Goal: Task Accomplishment & Management: Manage account settings

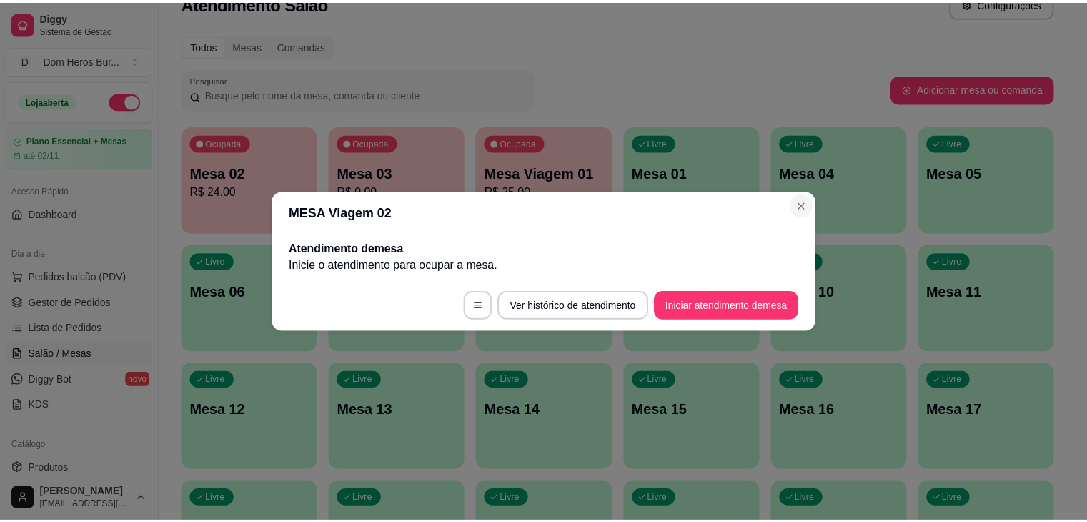
scroll to position [29, 0]
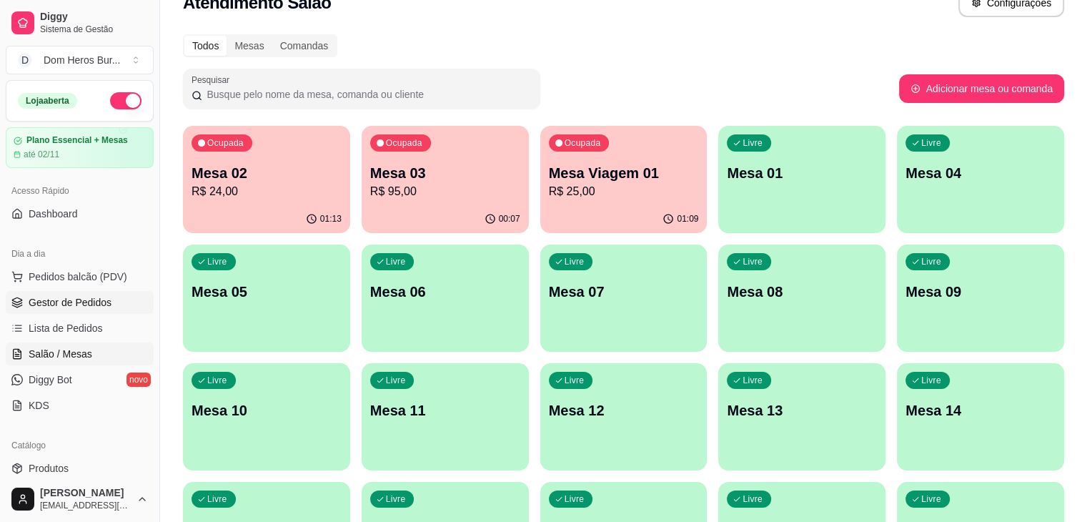
click at [48, 298] on span "Gestor de Pedidos" at bounding box center [70, 302] width 83 height 14
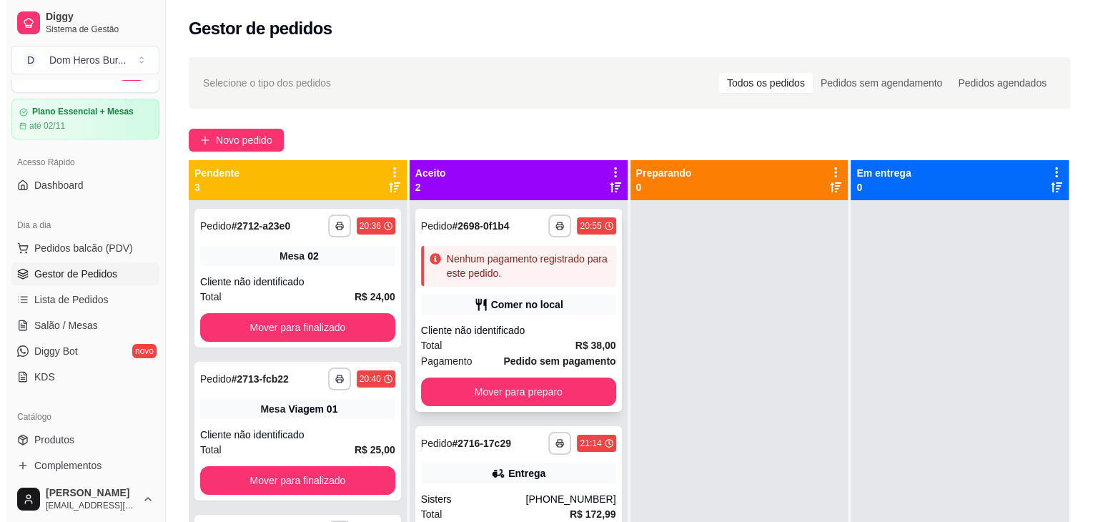
scroll to position [57, 0]
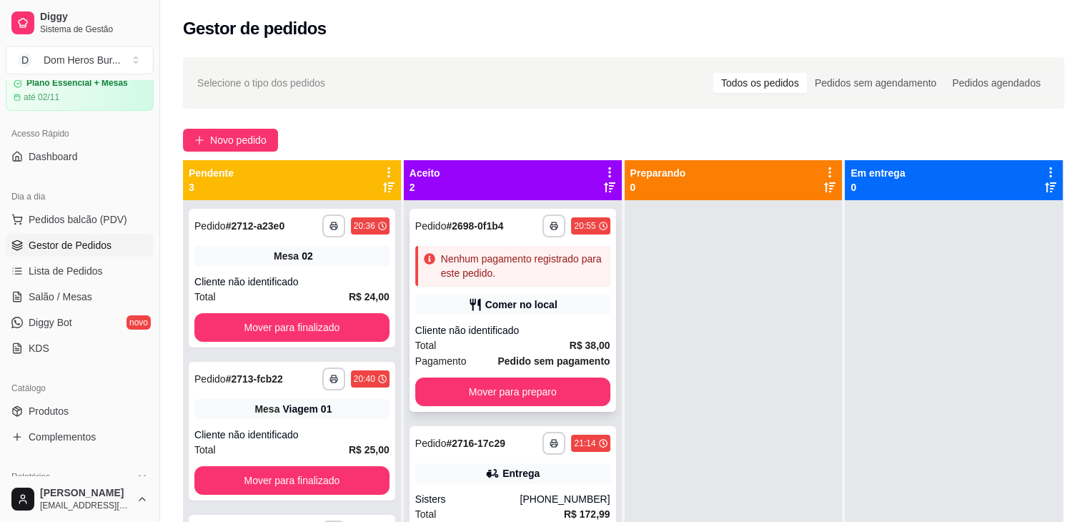
click at [475, 329] on div "Cliente não identificado" at bounding box center [512, 330] width 195 height 14
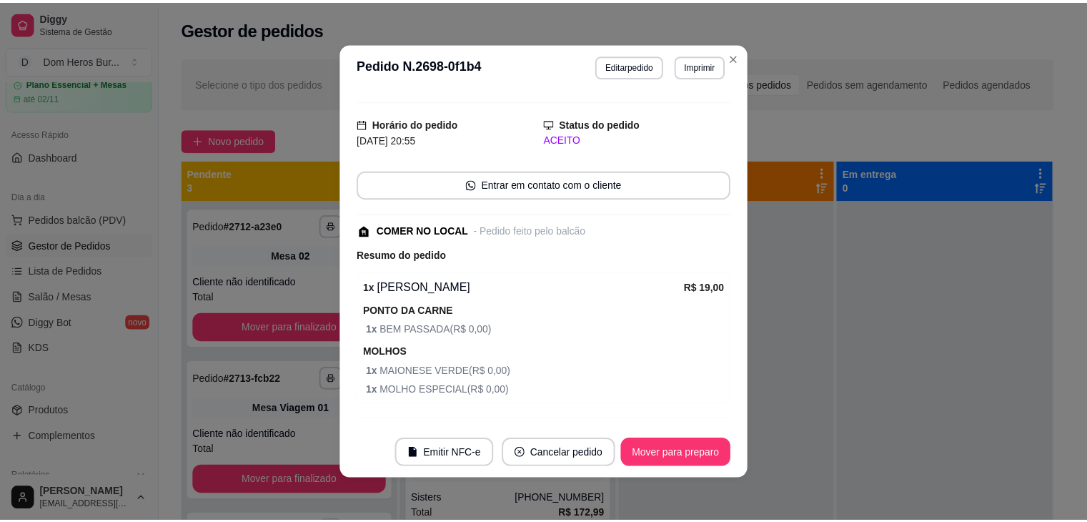
scroll to position [0, 0]
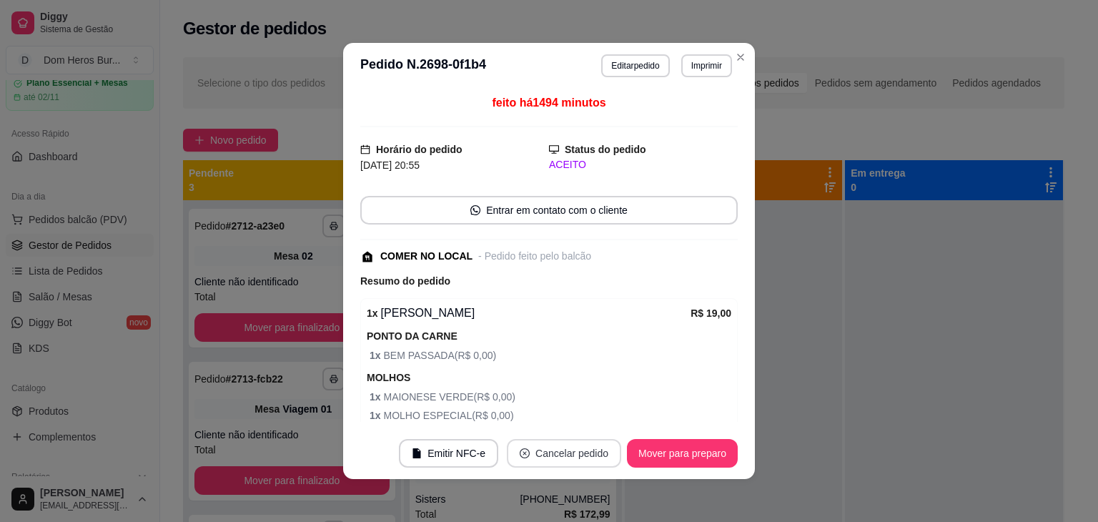
click at [581, 452] on button "Cancelar pedido" at bounding box center [564, 453] width 114 height 29
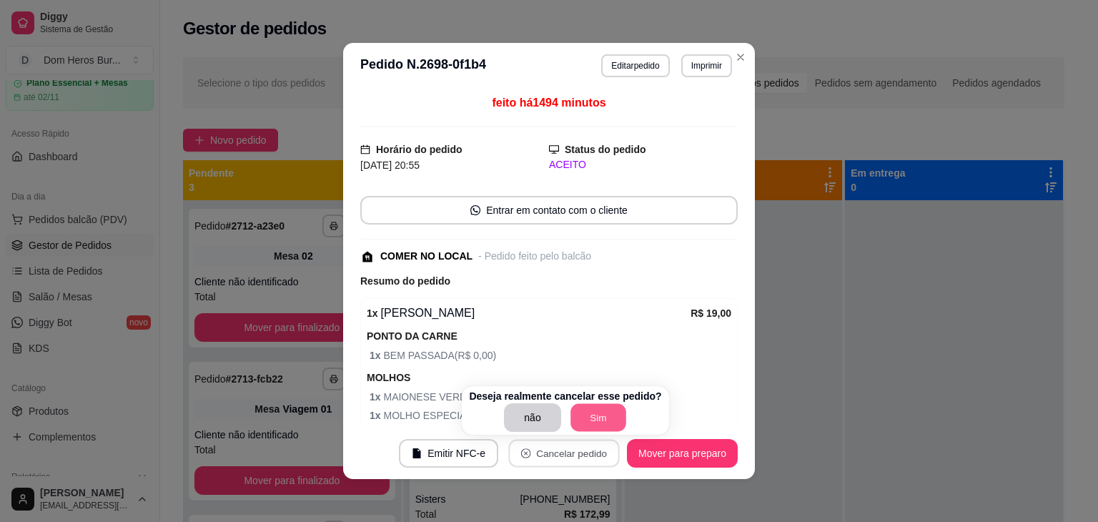
click at [587, 417] on button "Sim" at bounding box center [598, 418] width 56 height 28
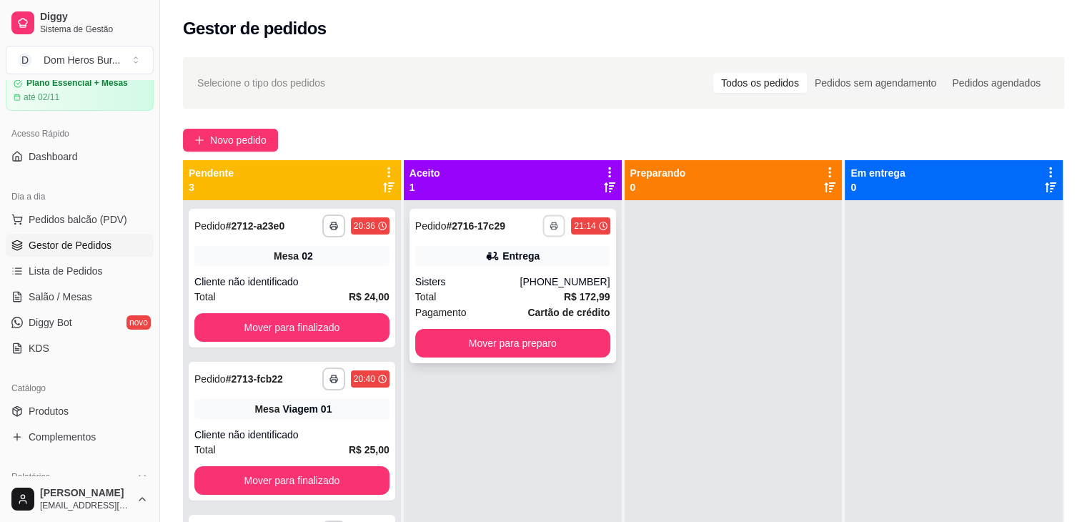
click at [555, 224] on button "button" at bounding box center [554, 225] width 22 height 22
click at [526, 267] on button "IMPRESSORA" at bounding box center [511, 275] width 100 height 22
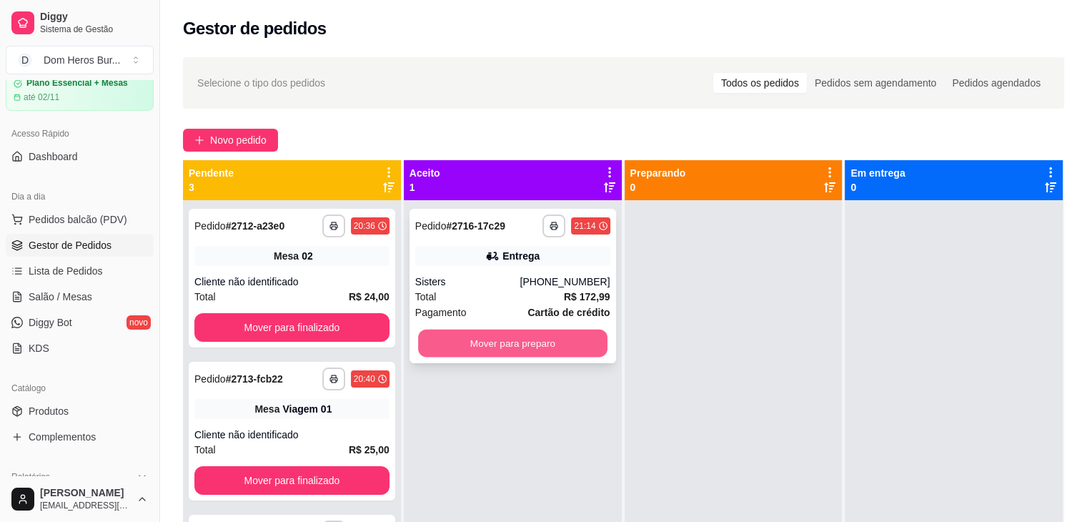
click at [560, 352] on button "Mover para preparo" at bounding box center [512, 343] width 189 height 28
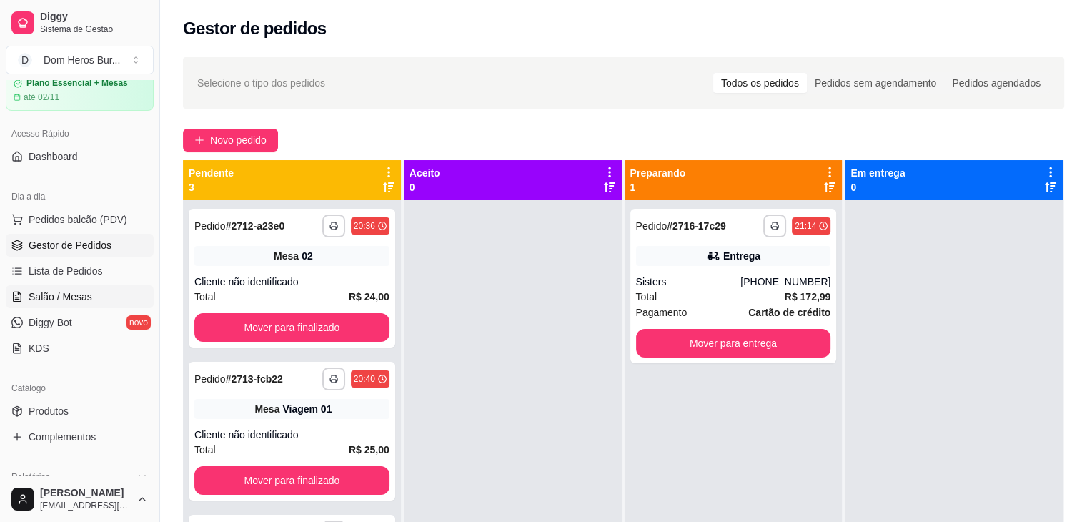
click at [92, 287] on link "Salão / Mesas" at bounding box center [80, 296] width 148 height 23
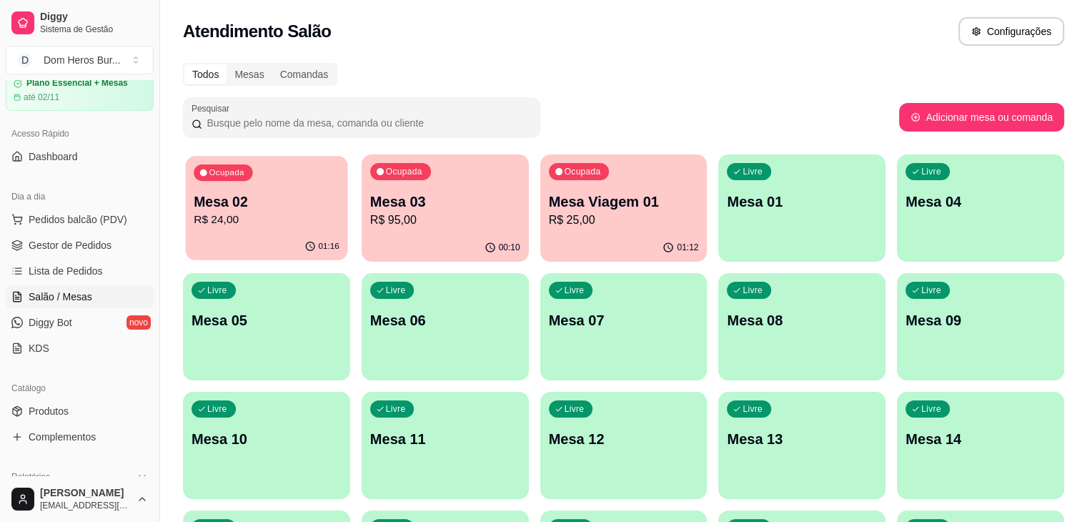
click at [306, 214] on p "R$ 24,00" at bounding box center [267, 220] width 146 height 16
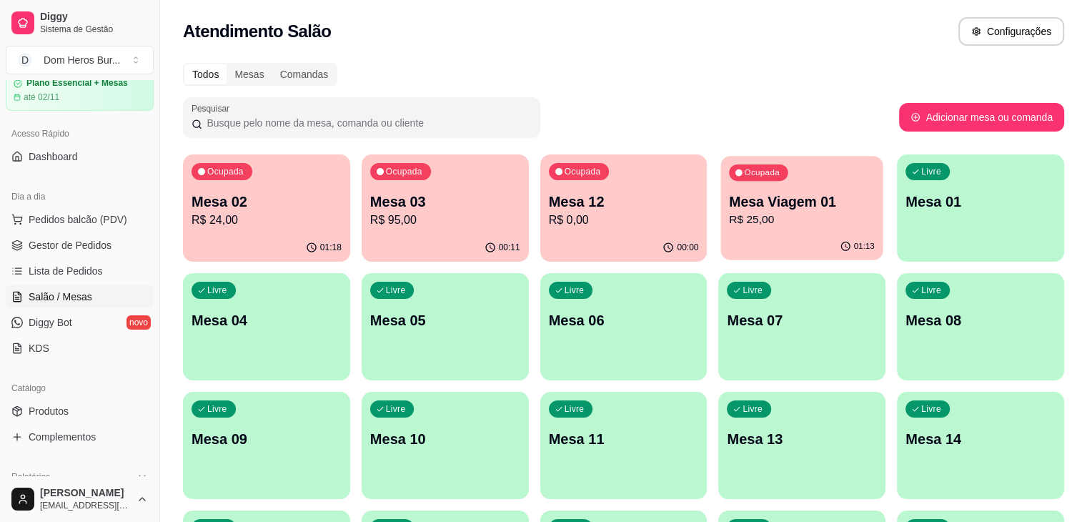
click at [730, 224] on p "R$ 25,00" at bounding box center [803, 220] width 146 height 16
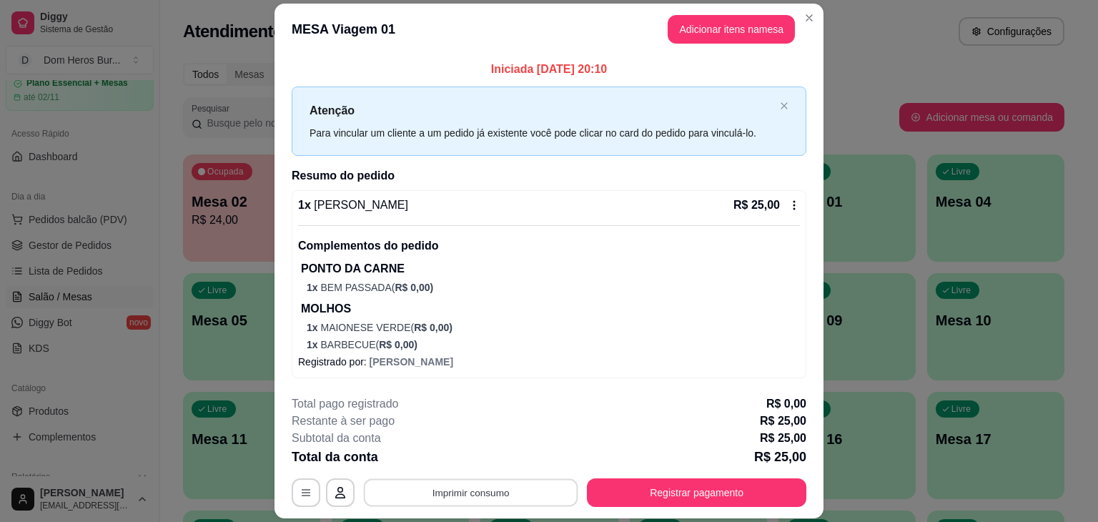
click at [525, 482] on button "Imprimir consumo" at bounding box center [471, 493] width 214 height 28
click at [472, 452] on button "IMPRESSORA" at bounding box center [470, 459] width 100 height 22
click at [637, 485] on button "Registrar pagamento" at bounding box center [696, 492] width 219 height 29
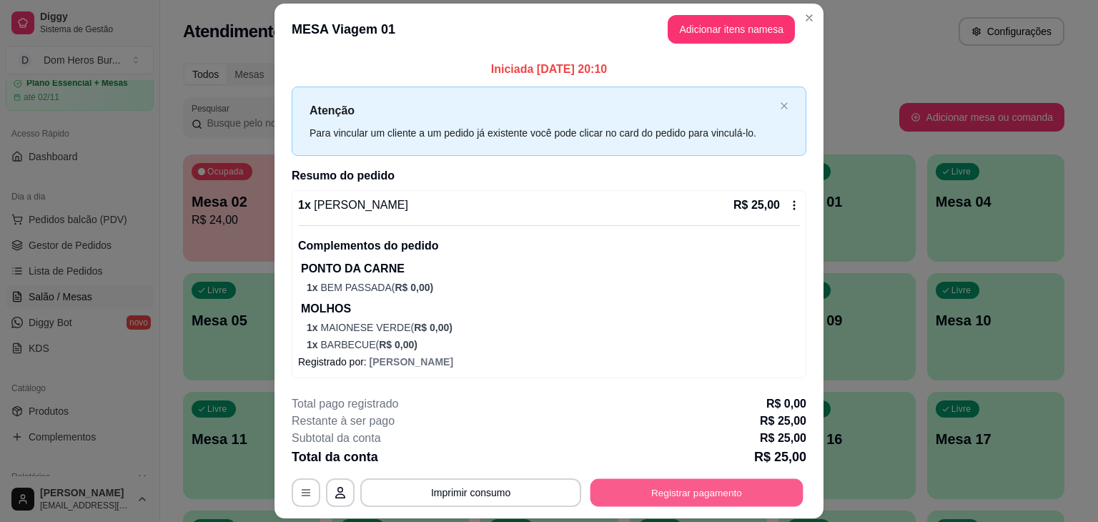
click at [682, 490] on button "Registrar pagamento" at bounding box center [696, 493] width 213 height 28
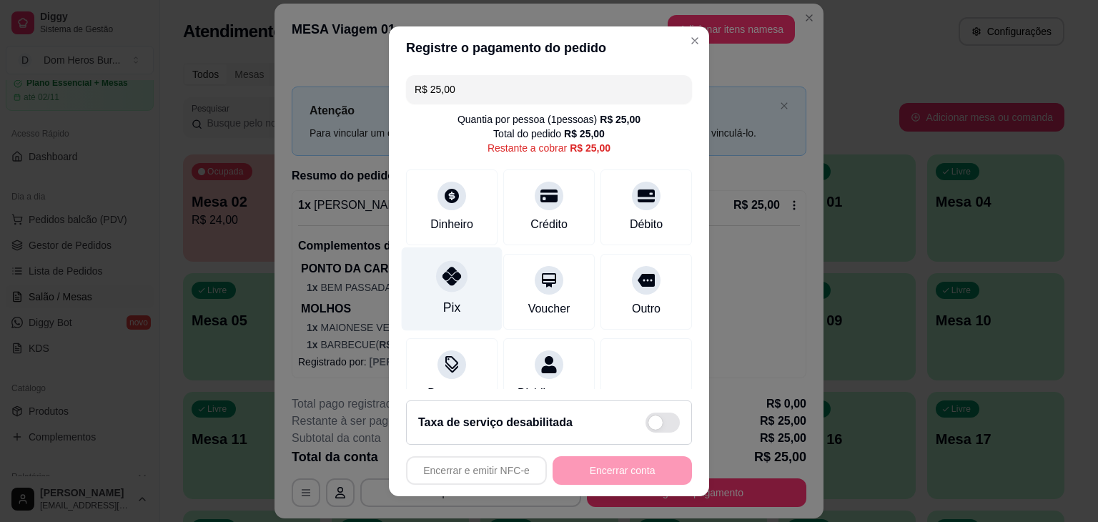
click at [467, 288] on div "Pix" at bounding box center [452, 289] width 101 height 84
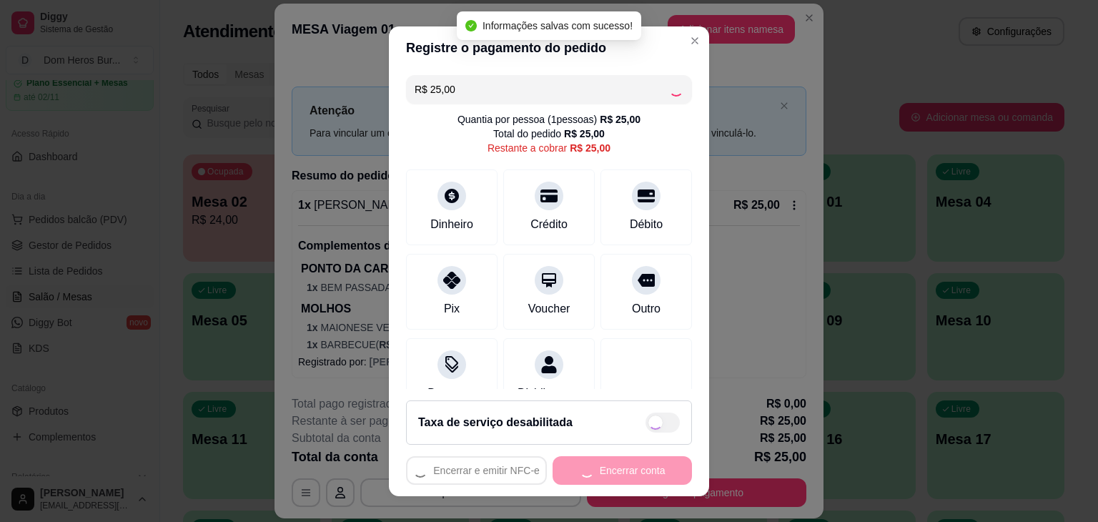
click at [595, 477] on div "Encerrar e emitir NFC-e Encerrar conta" at bounding box center [549, 470] width 286 height 29
type input "R$ 0,00"
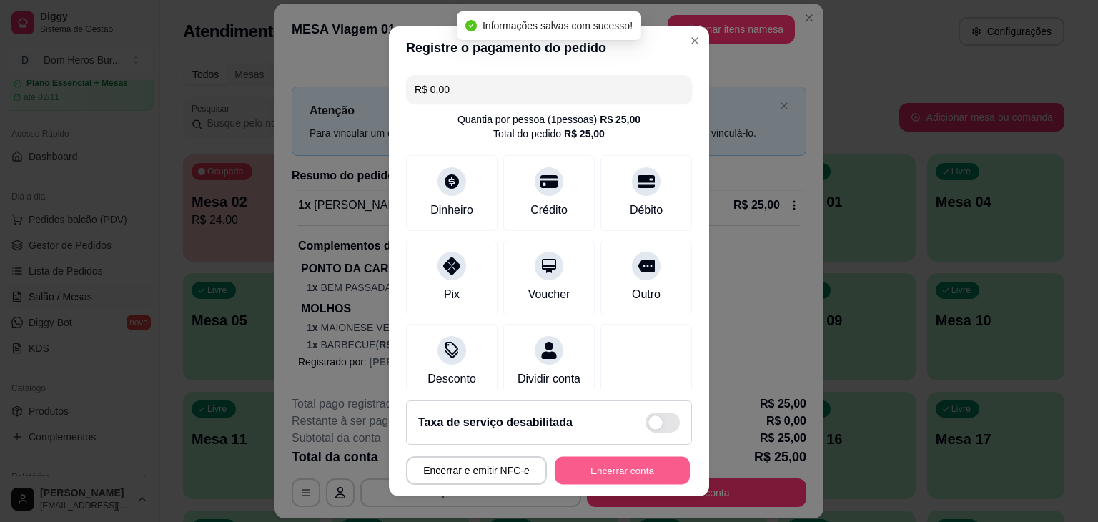
click at [595, 477] on button "Encerrar conta" at bounding box center [622, 470] width 135 height 28
